Goal: Information Seeking & Learning: Find specific fact

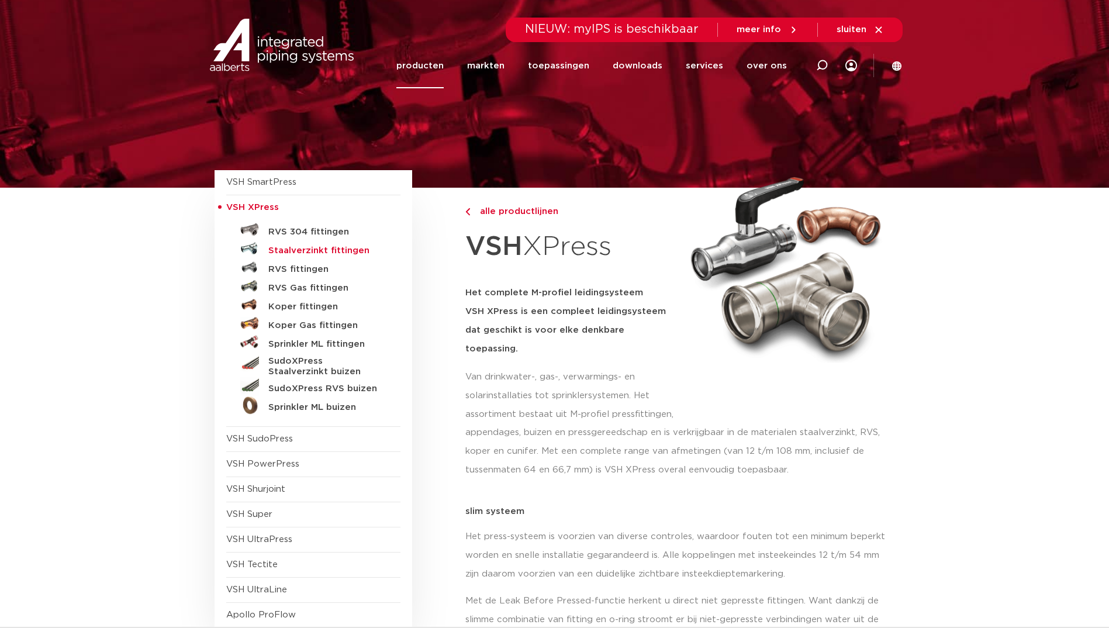
click at [313, 253] on h5 "Staalverzinkt fittingen" at bounding box center [326, 251] width 116 height 11
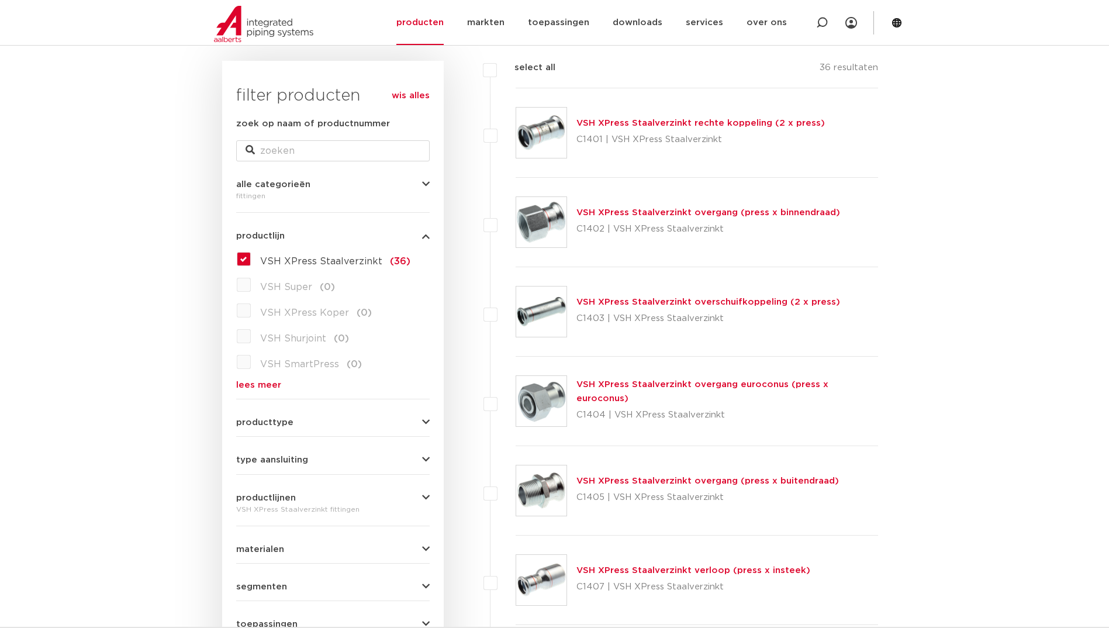
scroll to position [164, 0]
click at [661, 210] on link "VSH XPress Staalverzinkt overgang (press x binnendraad)" at bounding box center [708, 213] width 264 height 9
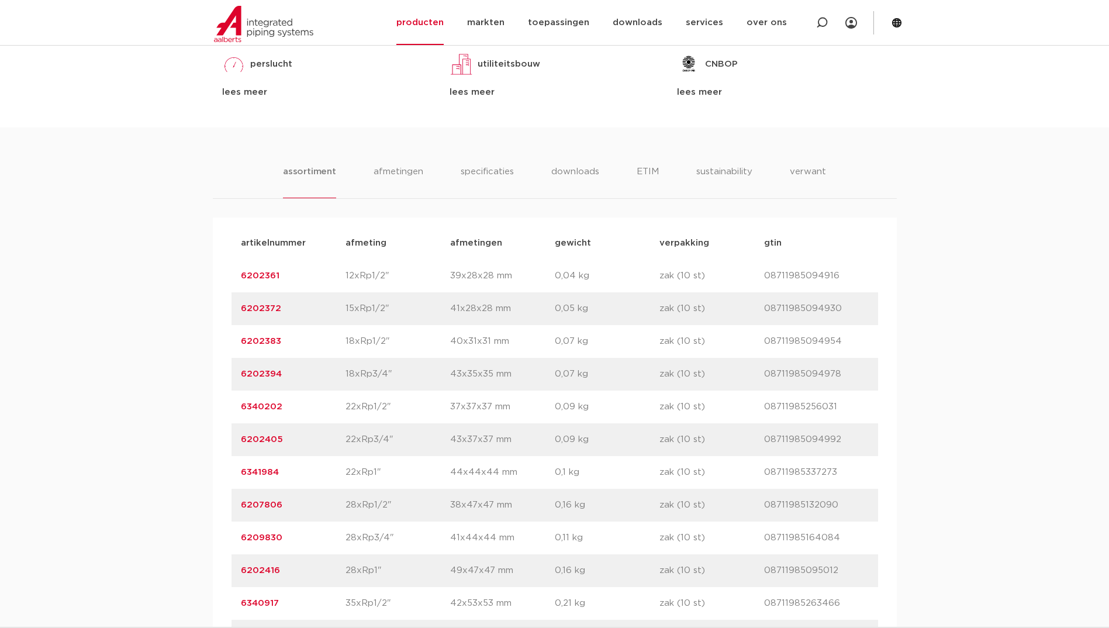
scroll to position [643, 0]
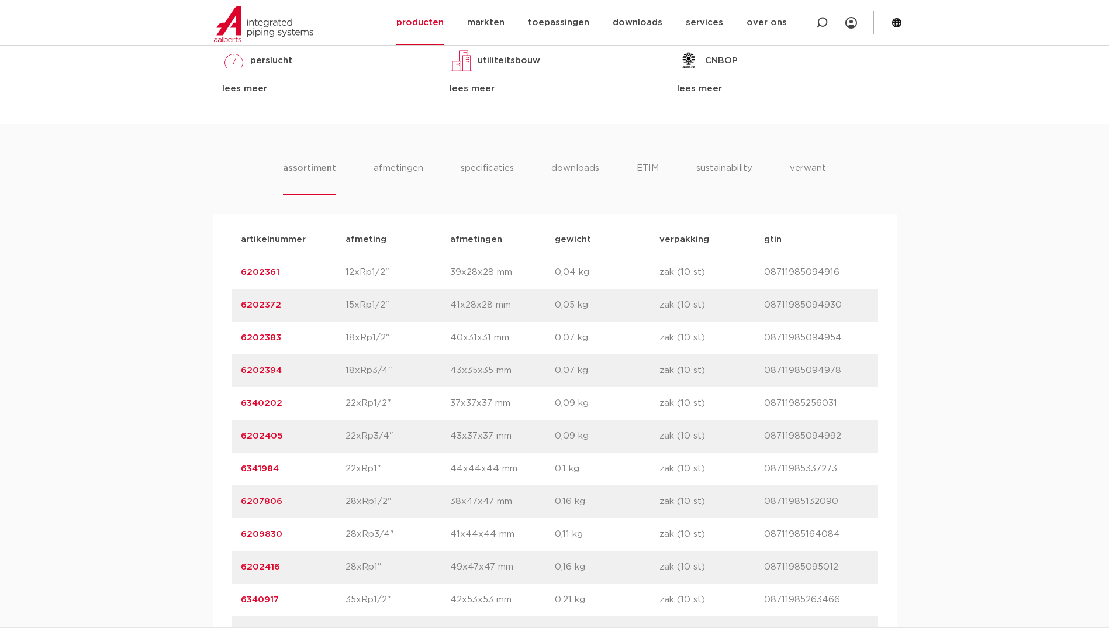
drag, startPoint x: 347, startPoint y: 433, endPoint x: 393, endPoint y: 434, distance: 46.2
click at [393, 434] on p "22xRp3/4"" at bounding box center [398, 436] width 105 height 14
click at [412, 436] on p "22xRp3/4"" at bounding box center [398, 436] width 105 height 14
drag, startPoint x: 410, startPoint y: 436, endPoint x: 216, endPoint y: 440, distance: 194.2
click at [216, 440] on div "artikelnummer afmeting afmetingen gewicht verpakking gtin artikelnummer 6202361…" at bounding box center [555, 501] width 684 height 575
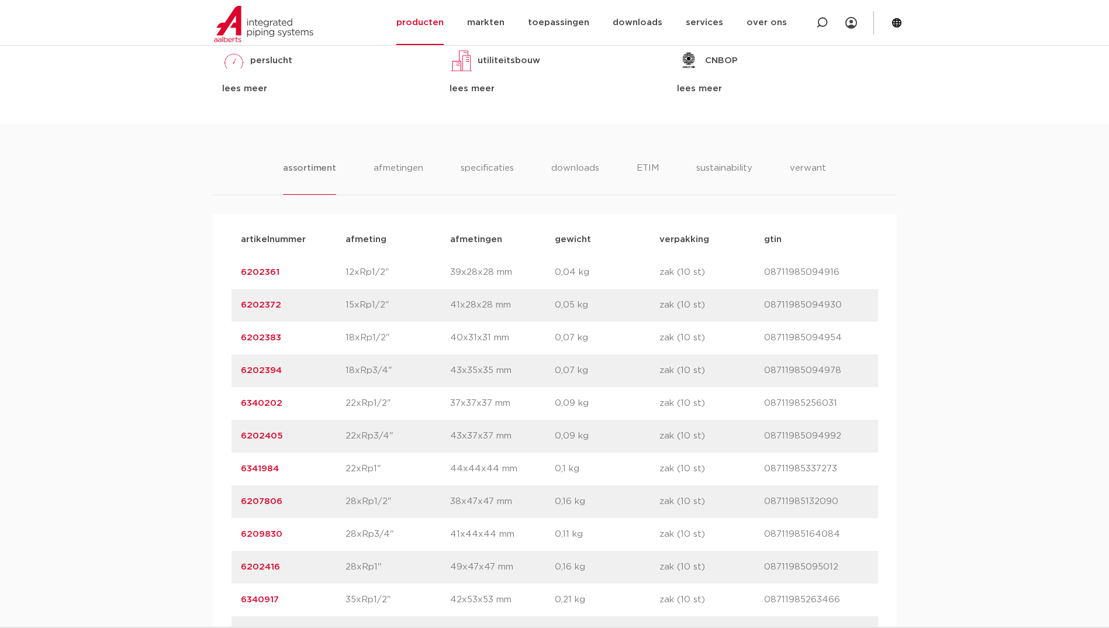
copy div "6202405 afmeting 22xRp3/4""
click at [295, 439] on p "6202405" at bounding box center [293, 436] width 105 height 14
drag, startPoint x: 288, startPoint y: 436, endPoint x: 230, endPoint y: 441, distance: 58.1
click at [230, 441] on div "artikelnummer afmeting afmetingen gewicht verpakking gtin artikelnummer 6202361…" at bounding box center [555, 501] width 684 height 575
copy link "6202405"
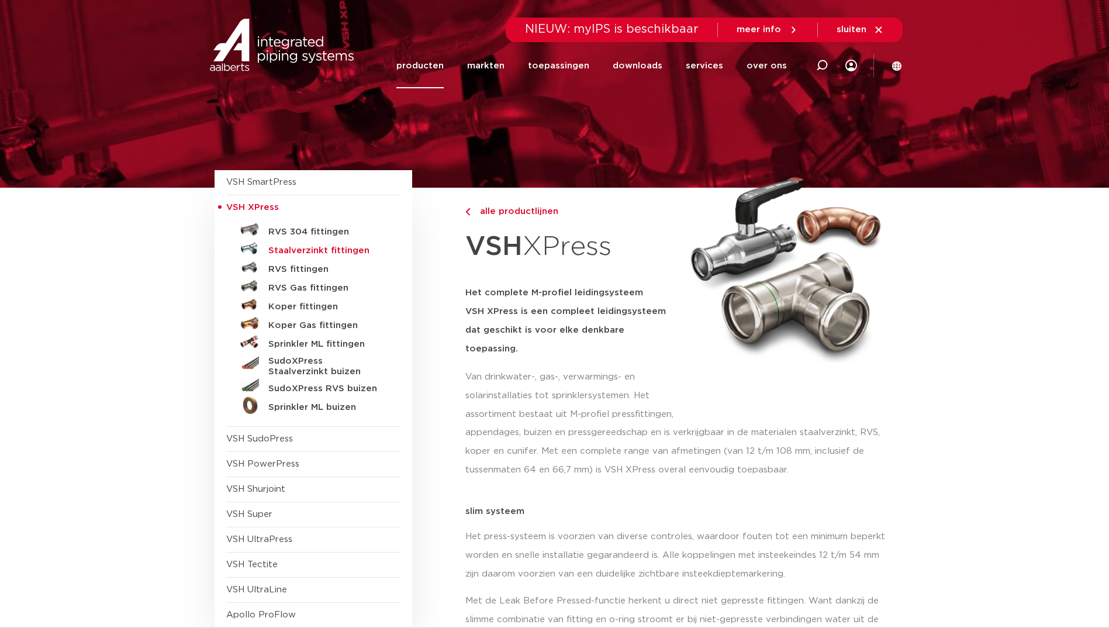
click at [288, 248] on h5 "Staalverzinkt fittingen" at bounding box center [326, 251] width 116 height 11
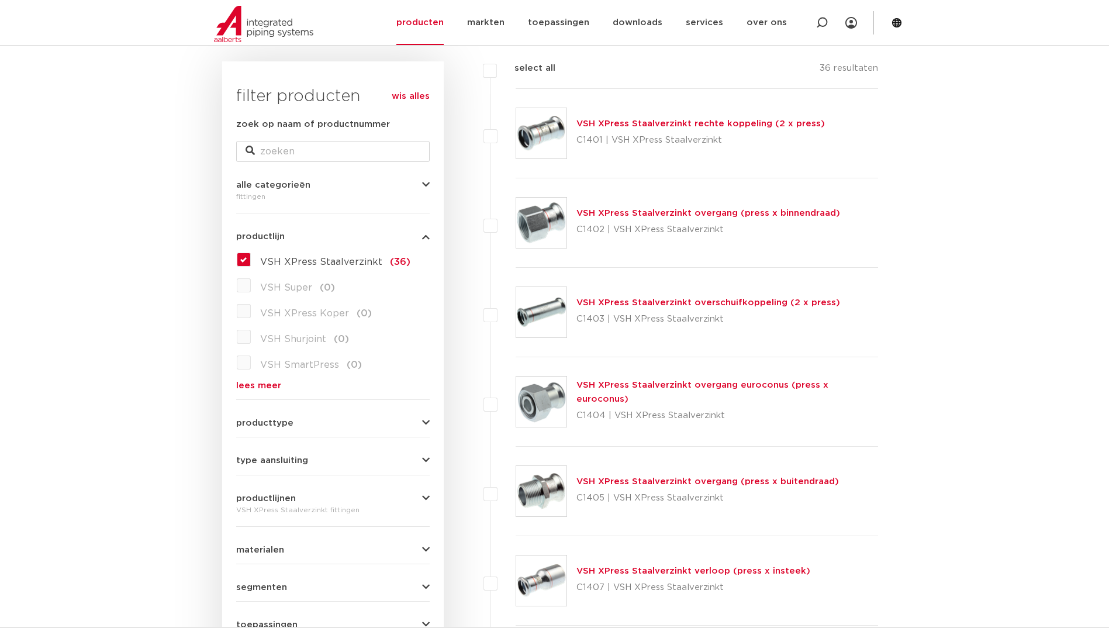
click at [631, 210] on link "VSH XPress Staalverzinkt overgang (press x binnendraad)" at bounding box center [708, 213] width 264 height 9
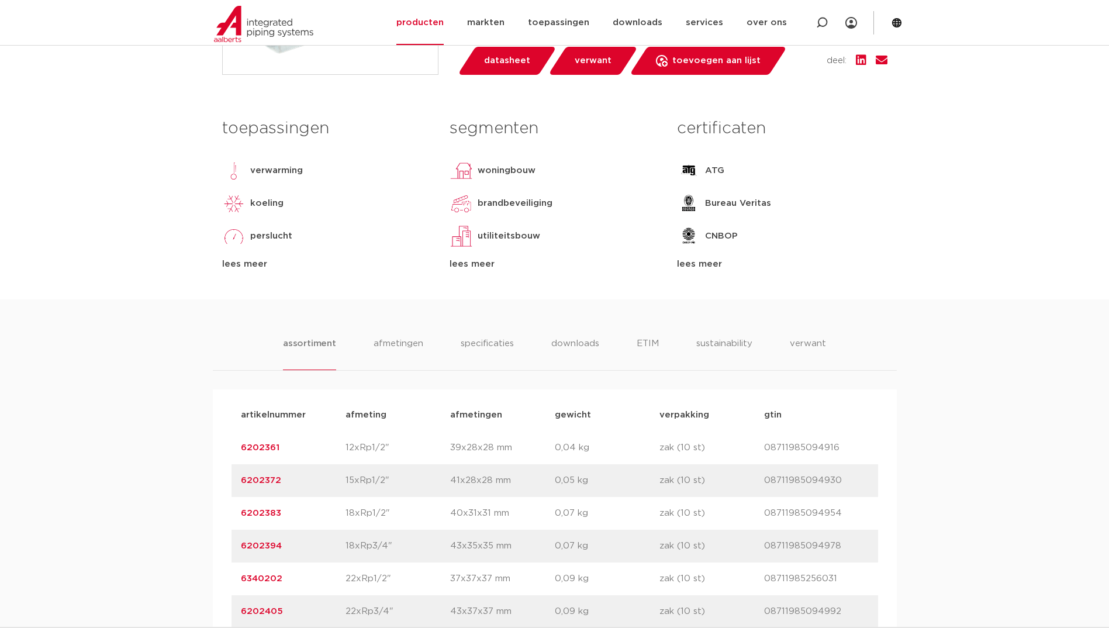
scroll to position [526, 0]
